Goal: Task Accomplishment & Management: Complete application form

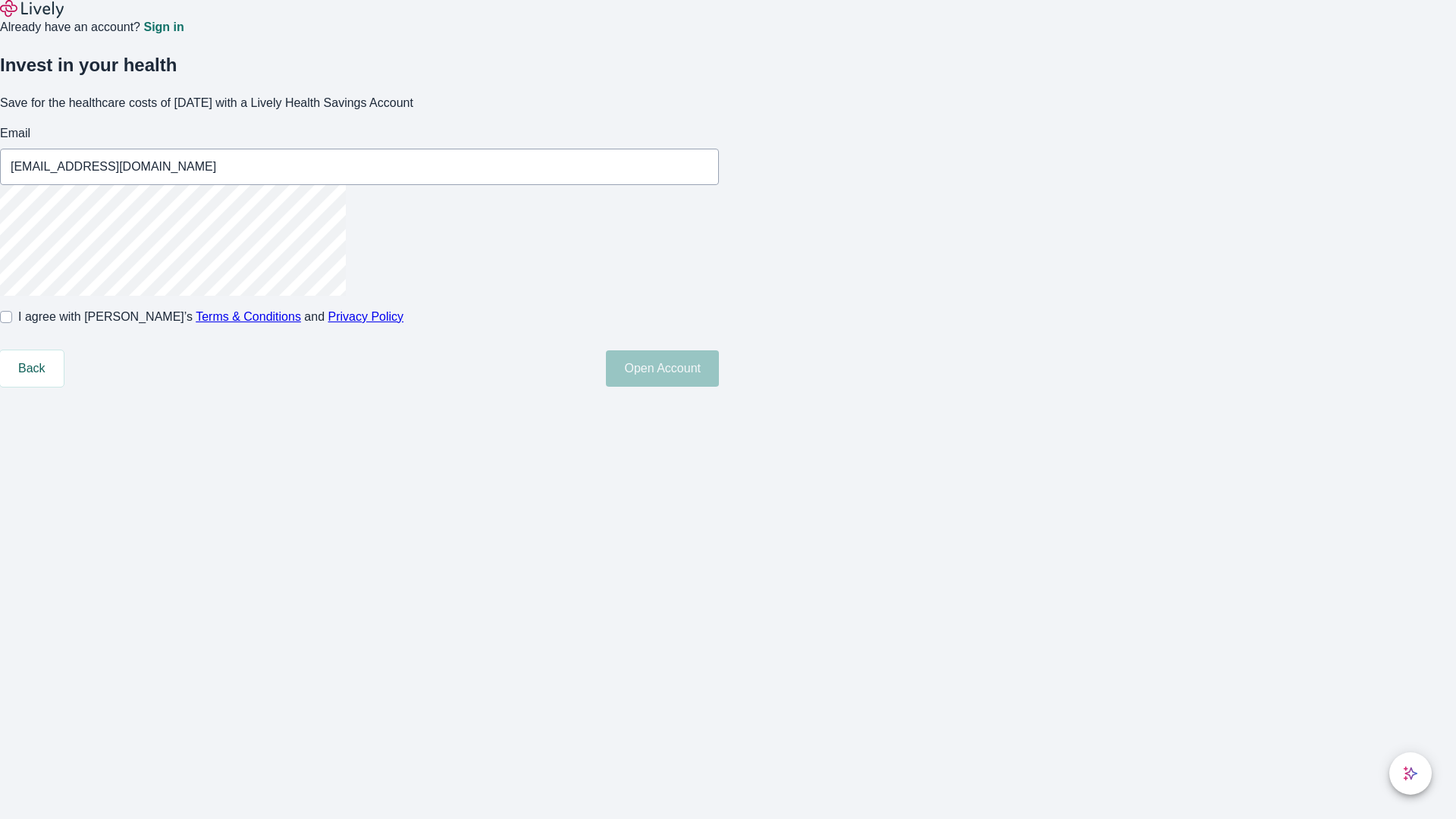
click at [12, 323] on input "I agree with Lively’s Terms & Conditions and Privacy Policy" at bounding box center [6, 316] width 12 height 12
checkbox input "true"
click at [719, 387] on button "Open Account" at bounding box center [662, 368] width 113 height 36
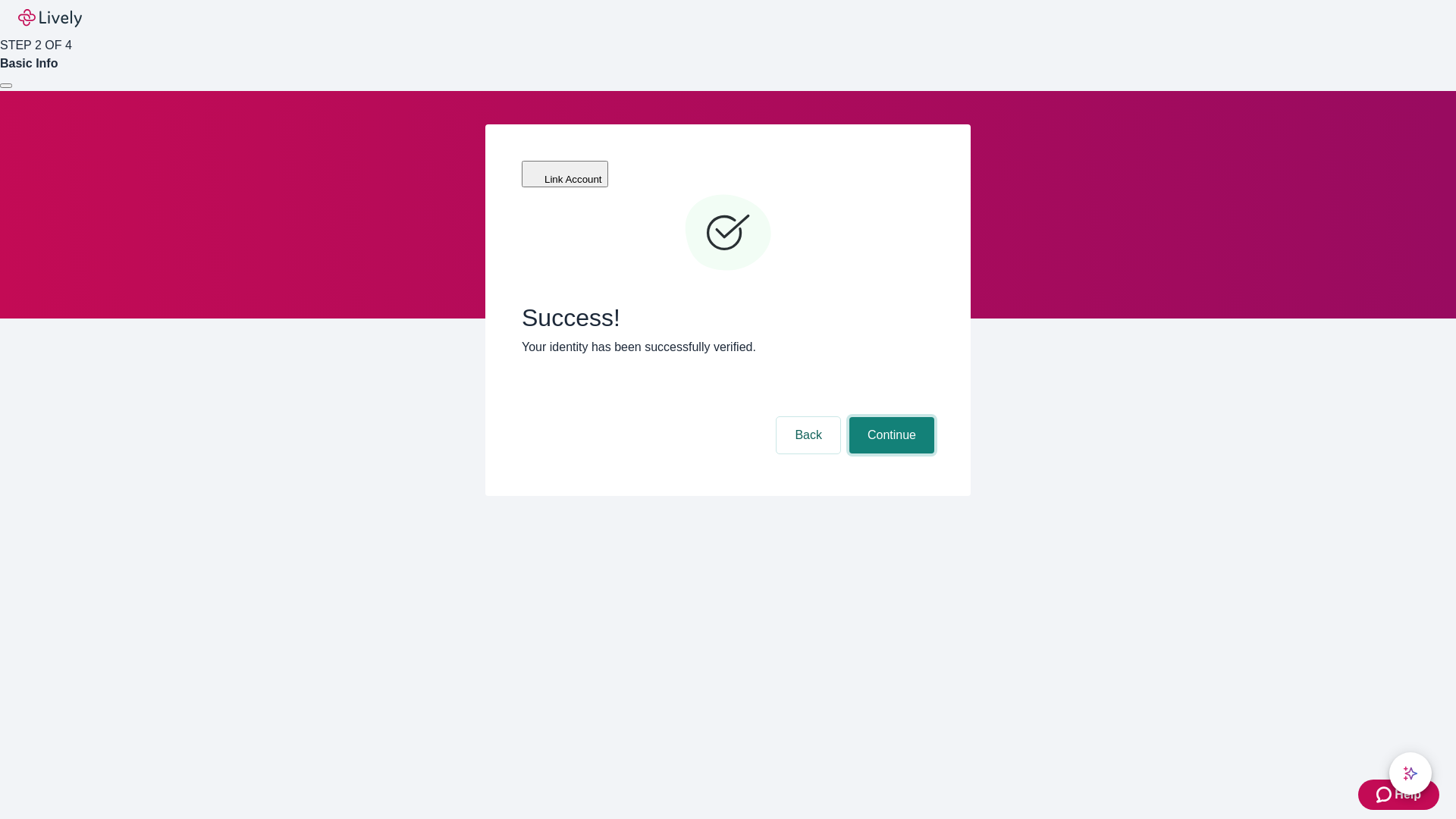
click at [889, 417] on button "Continue" at bounding box center [891, 435] width 85 height 36
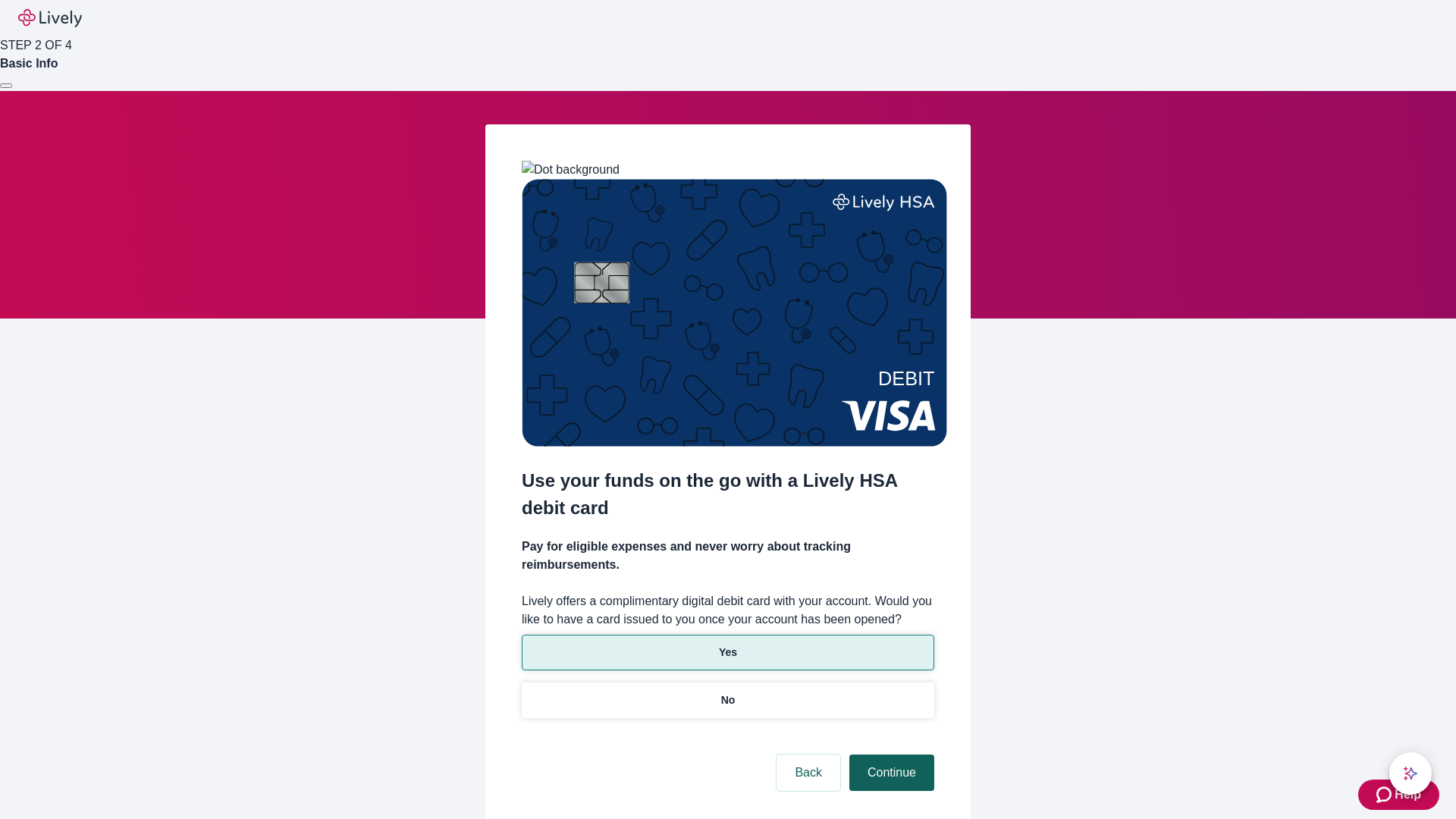
click at [728, 644] on p "Yes" at bounding box center [728, 652] width 18 height 16
click at [889, 754] on button "Continue" at bounding box center [891, 772] width 85 height 36
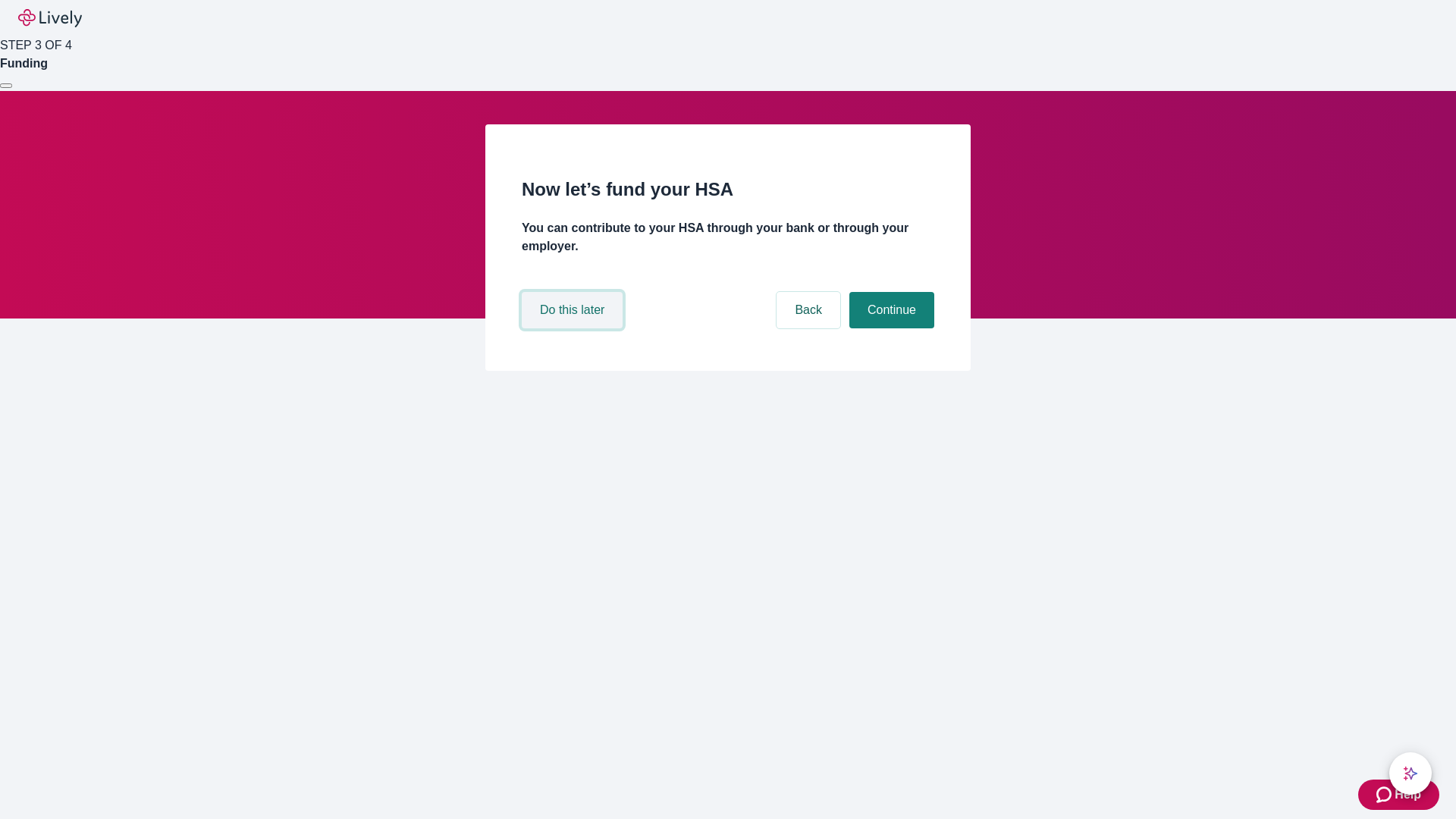
click at [574, 328] on button "Do this later" at bounding box center [572, 309] width 101 height 36
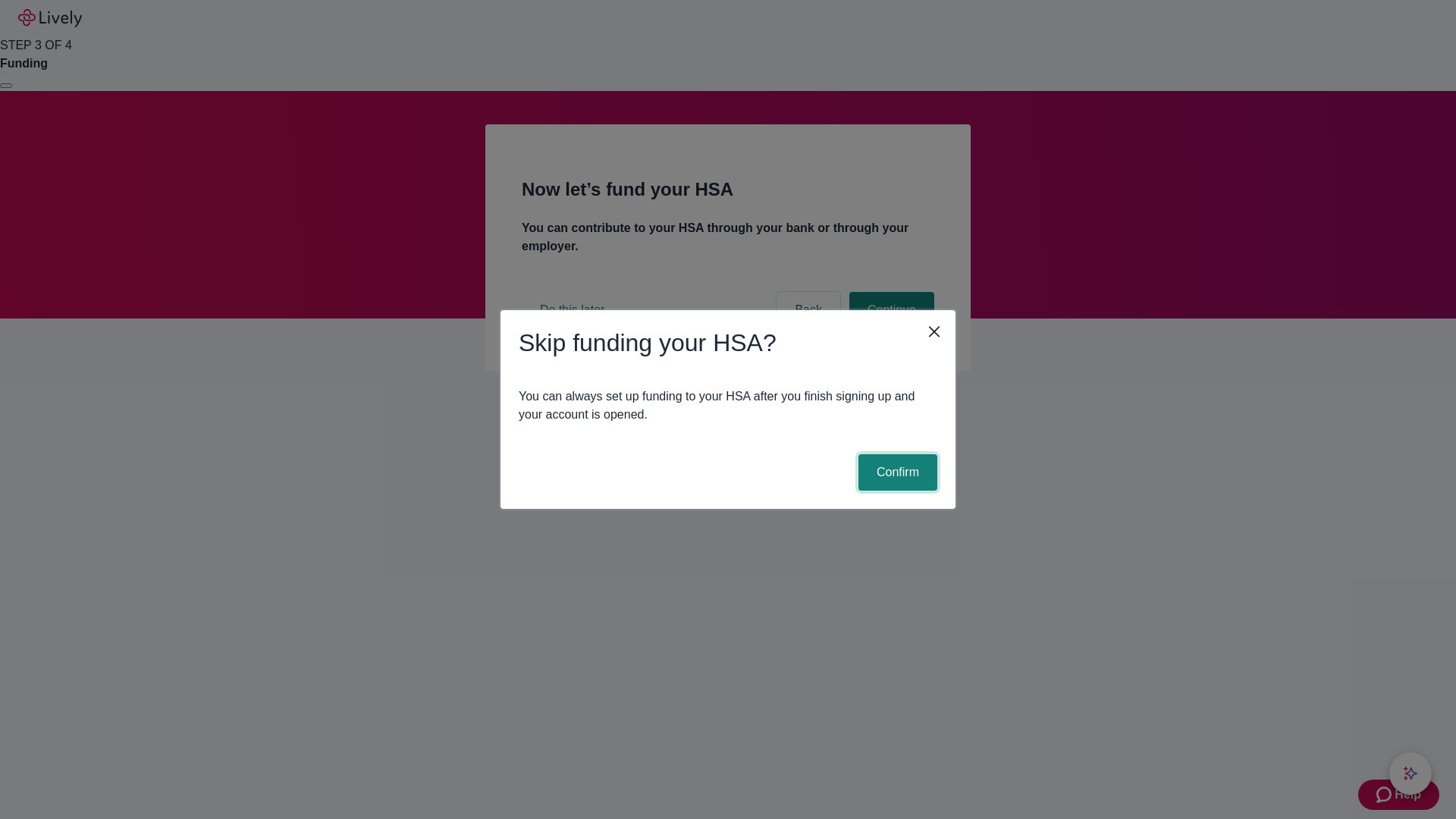
click at [896, 472] on button "Confirm" at bounding box center [898, 472] width 79 height 36
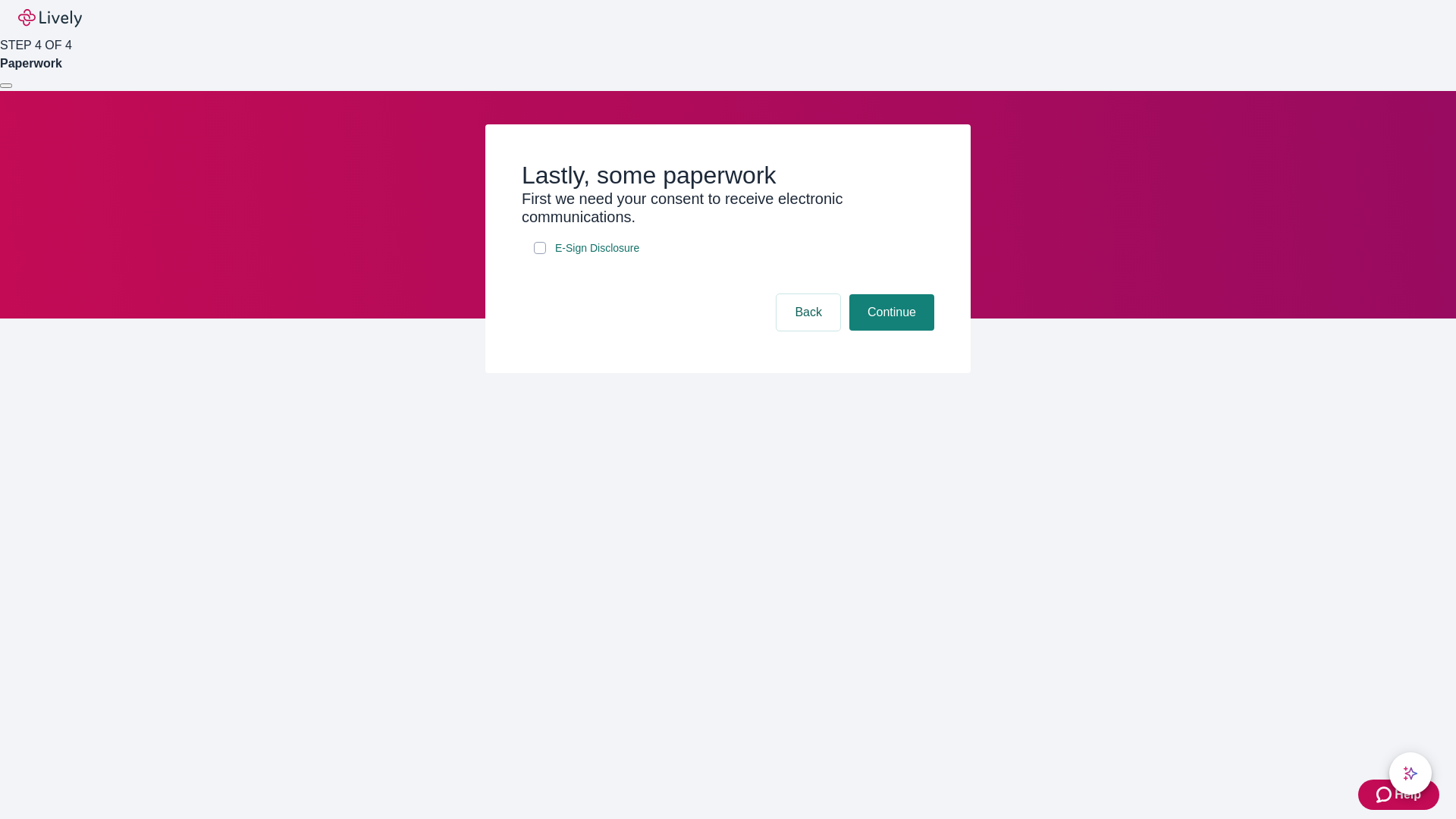
click at [540, 254] on input "E-Sign Disclosure" at bounding box center [540, 248] width 12 height 12
checkbox input "true"
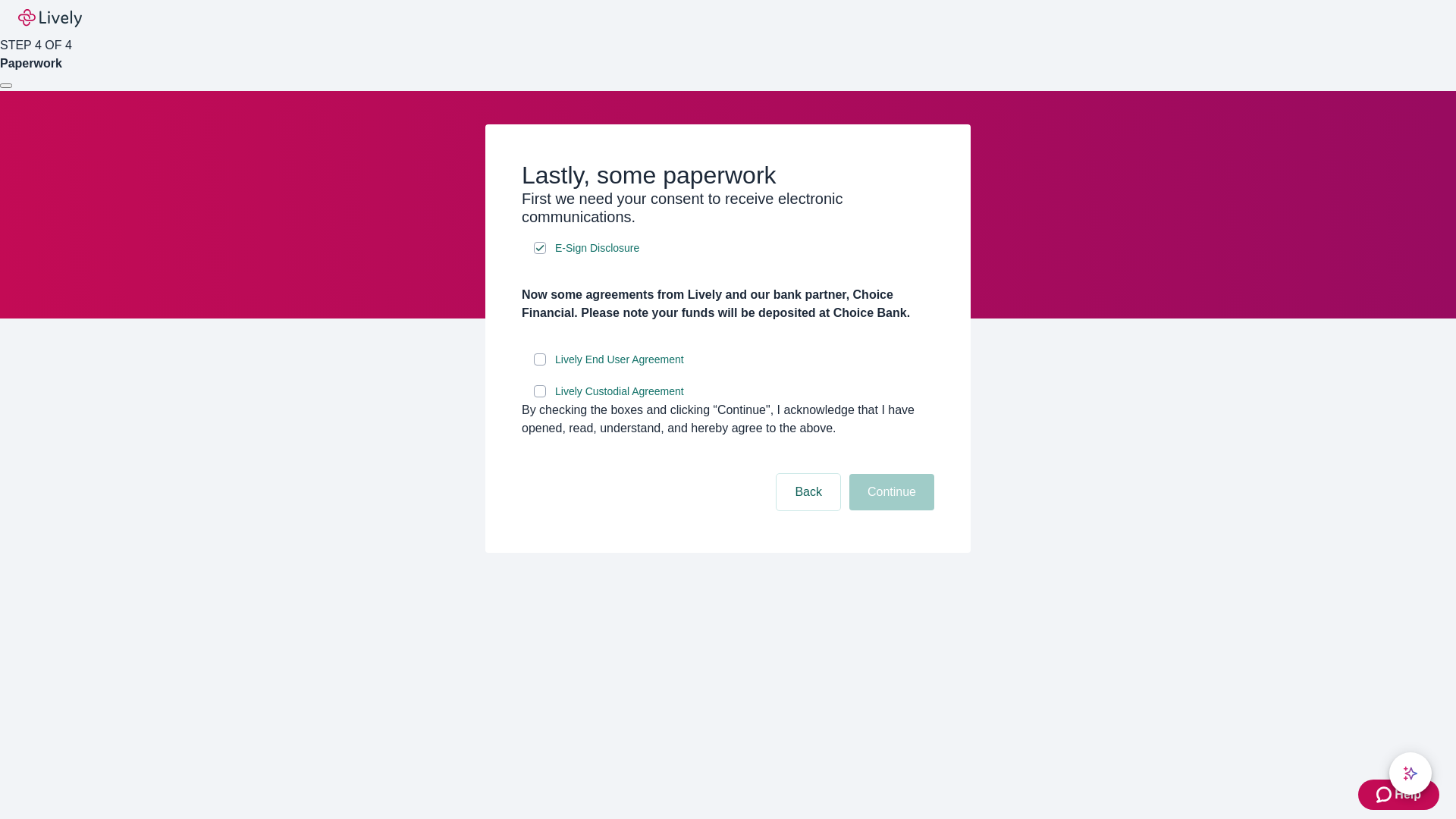
click at [540, 366] on input "Lively End User Agreement" at bounding box center [540, 359] width 12 height 12
checkbox input "true"
click at [540, 397] on input "Lively Custodial Agreement" at bounding box center [540, 391] width 12 height 12
checkbox input "true"
click at [889, 510] on button "Continue" at bounding box center [891, 492] width 85 height 36
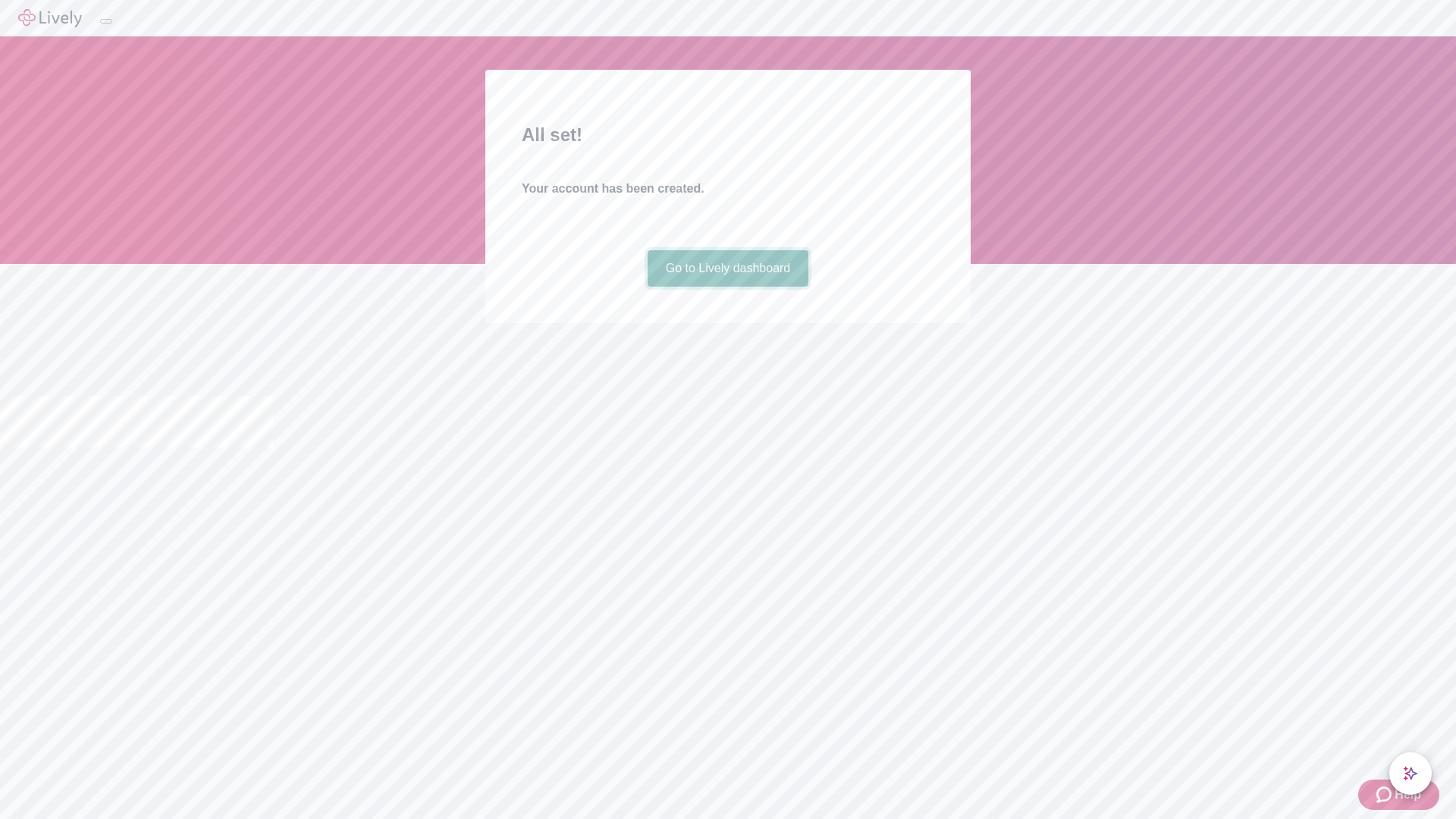
click at [728, 286] on link "Go to Lively dashboard" at bounding box center [728, 268] width 162 height 36
